Goal: Information Seeking & Learning: Check status

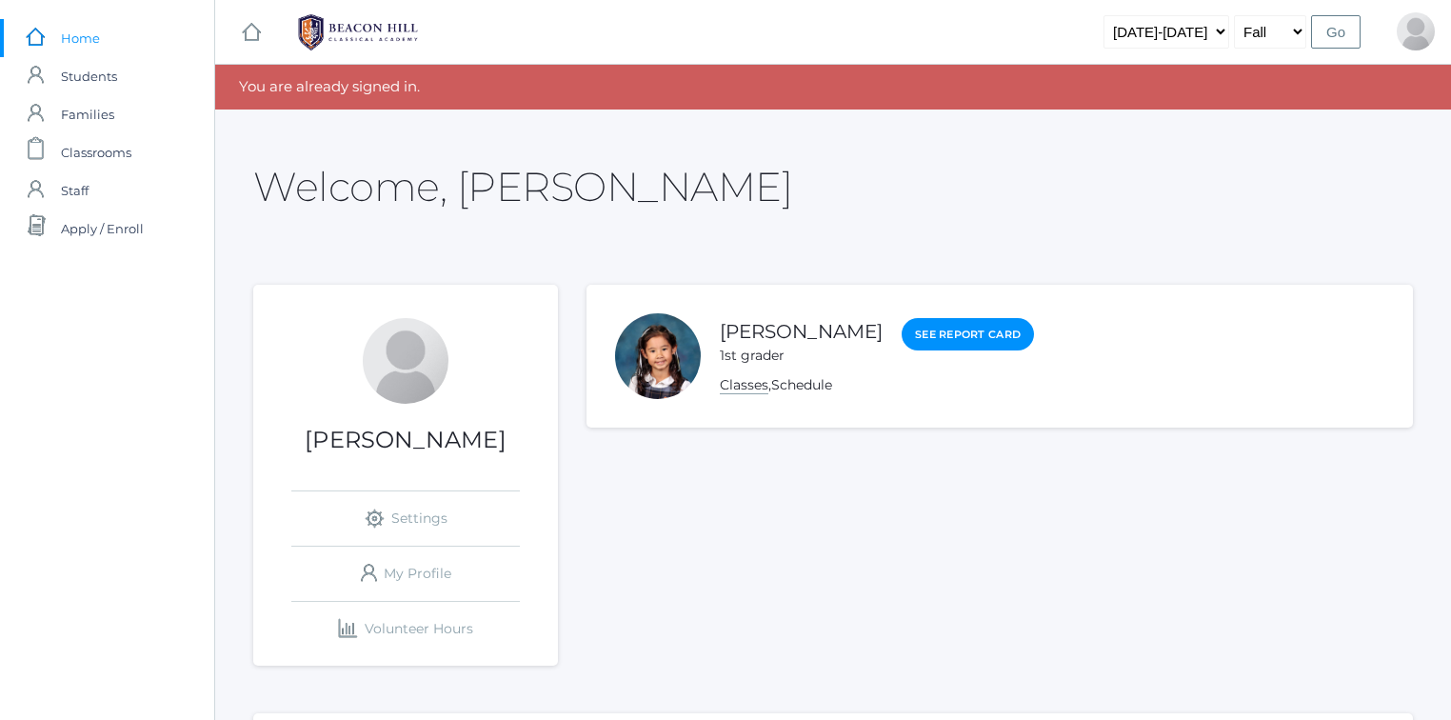
click at [743, 387] on link "Classes" at bounding box center [744, 385] width 49 height 18
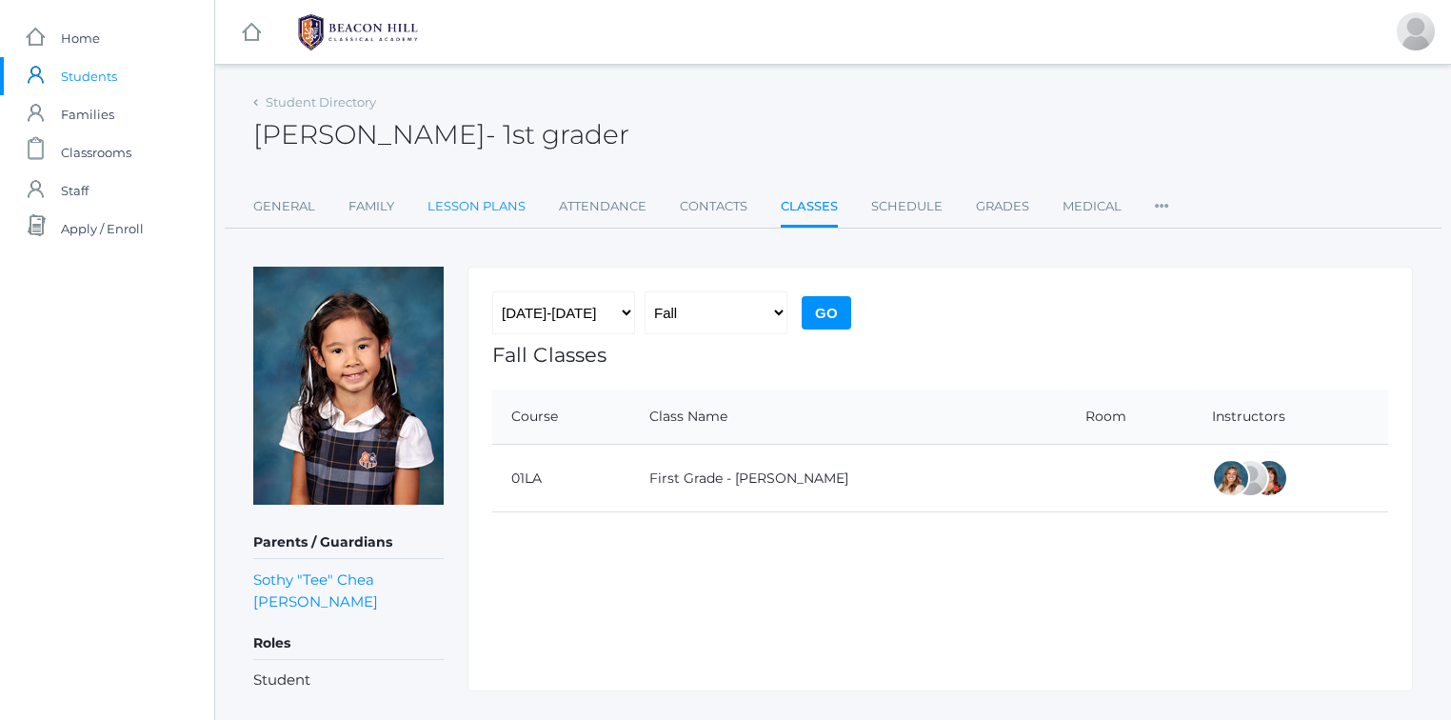
click at [487, 206] on link "Lesson Plans" at bounding box center [476, 207] width 98 height 38
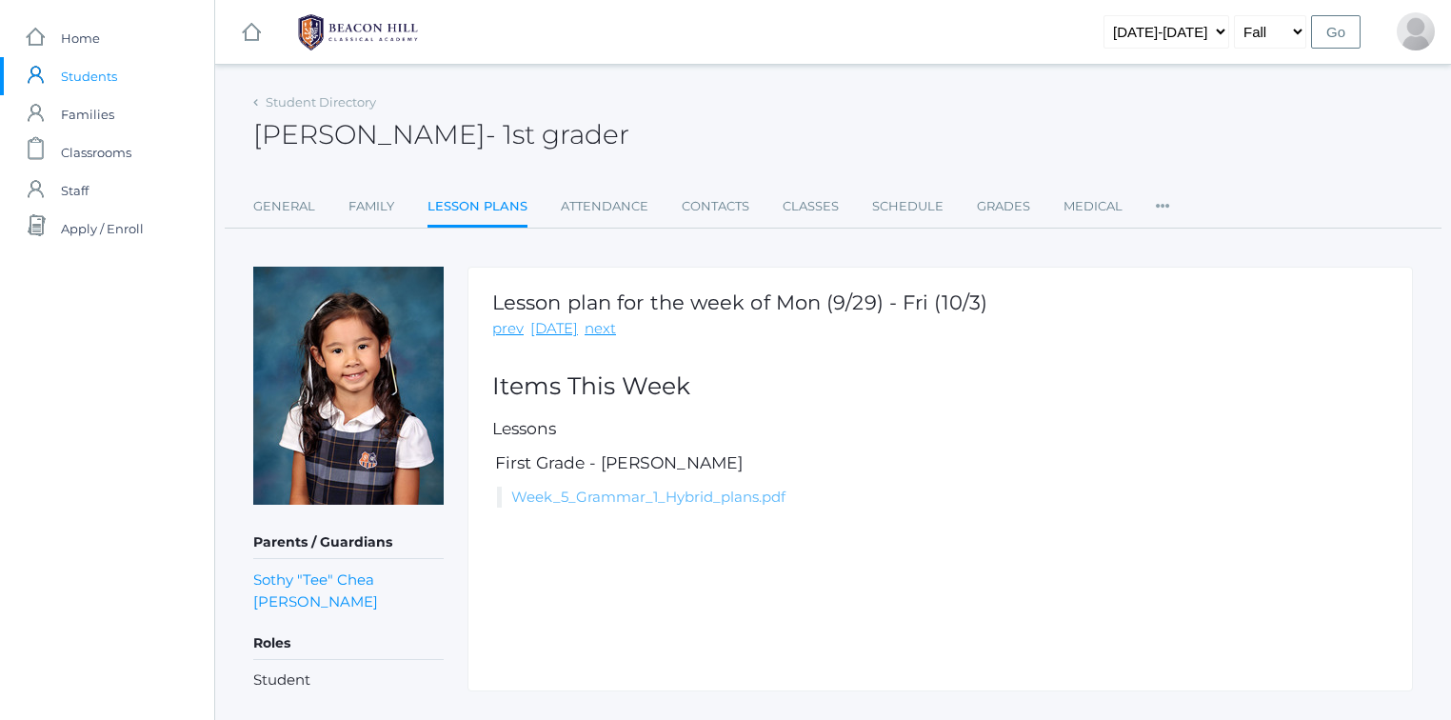
click at [613, 502] on link "Week_5_Grammar_1_Hybrid_plans.pdf" at bounding box center [648, 496] width 274 height 18
click at [1005, 206] on link "Grades" at bounding box center [1003, 207] width 53 height 38
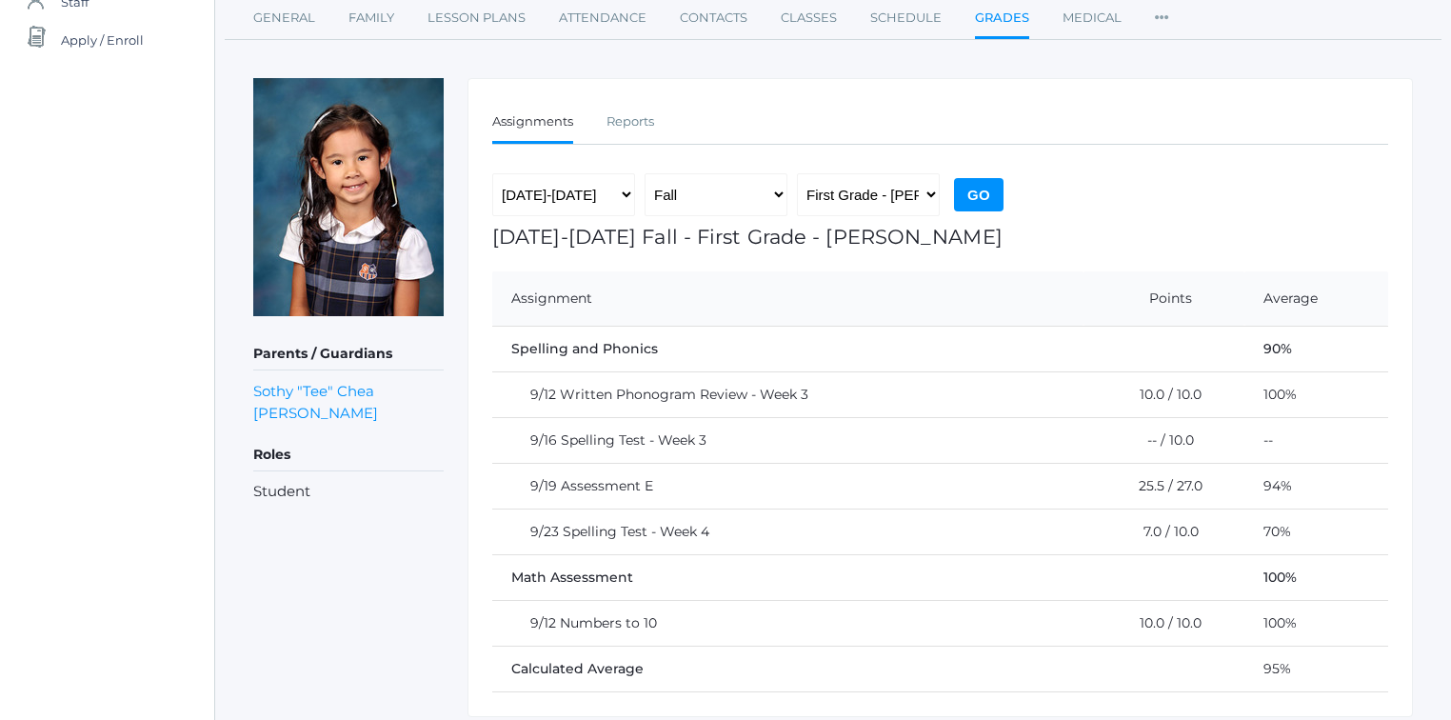
scroll to position [172, 0]
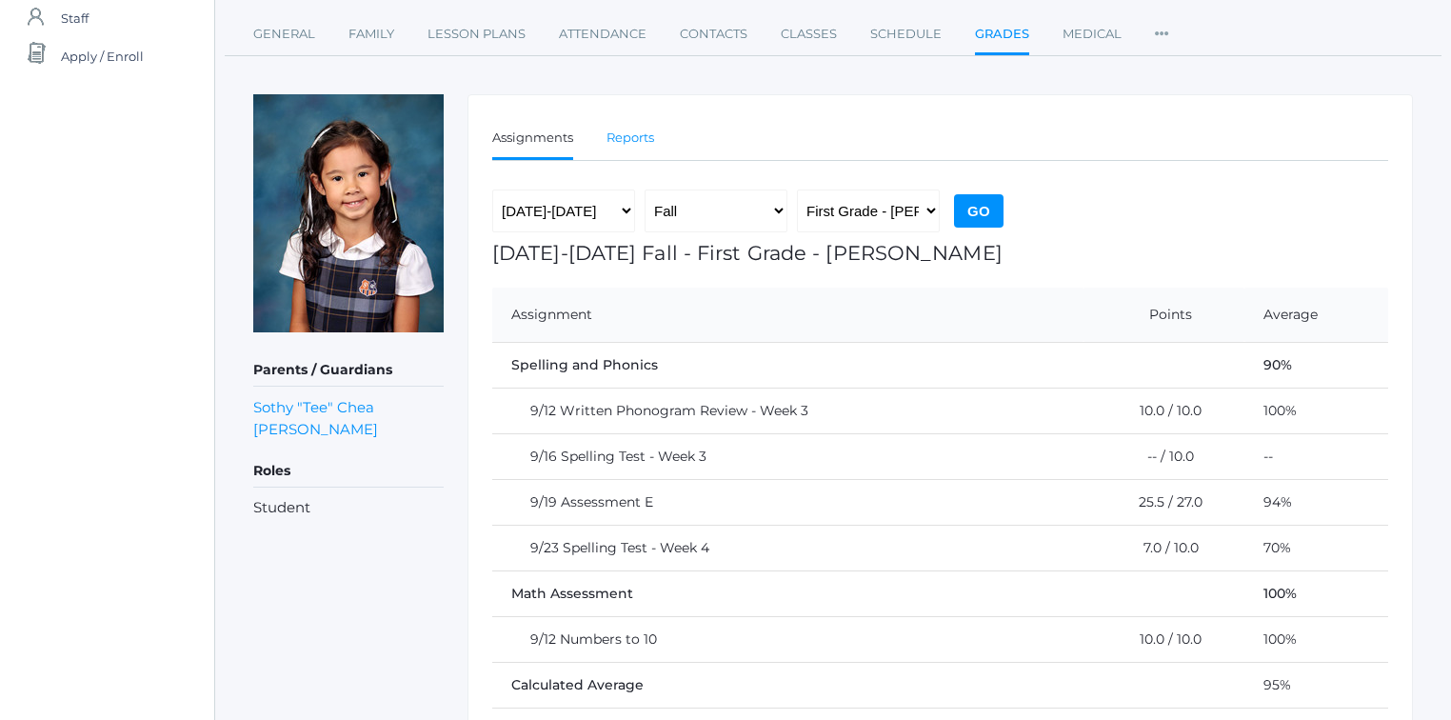
click at [632, 136] on link "Reports" at bounding box center [630, 138] width 48 height 38
